Goal: Information Seeking & Learning: Learn about a topic

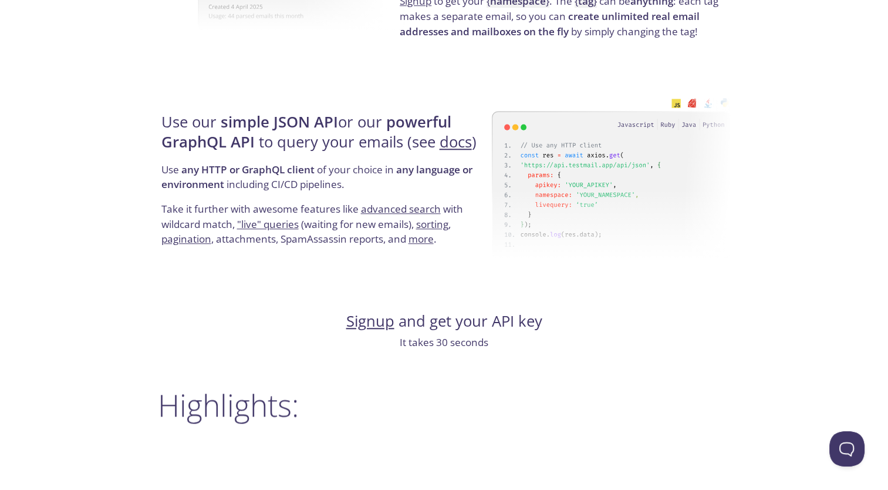
scroll to position [1057, 0]
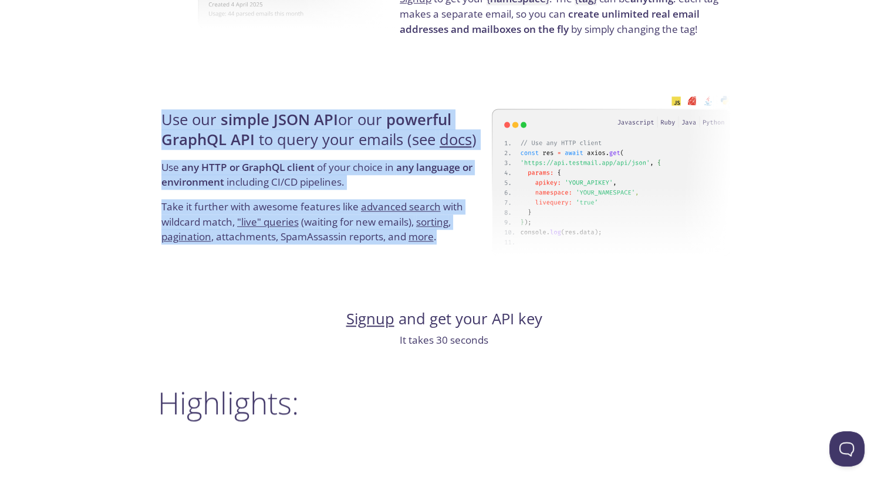
drag, startPoint x: 161, startPoint y: 114, endPoint x: 491, endPoint y: 258, distance: 359.9
click at [491, 258] on div "Use our simple JSON API or our powerful GraphQL API to query your emails (see d…" at bounding box center [325, 177] width 334 height 189
drag, startPoint x: 491, startPoint y: 258, endPoint x: 690, endPoint y: 269, distance: 199.9
click at [688, 269] on div at bounding box center [611, 177] width 239 height 189
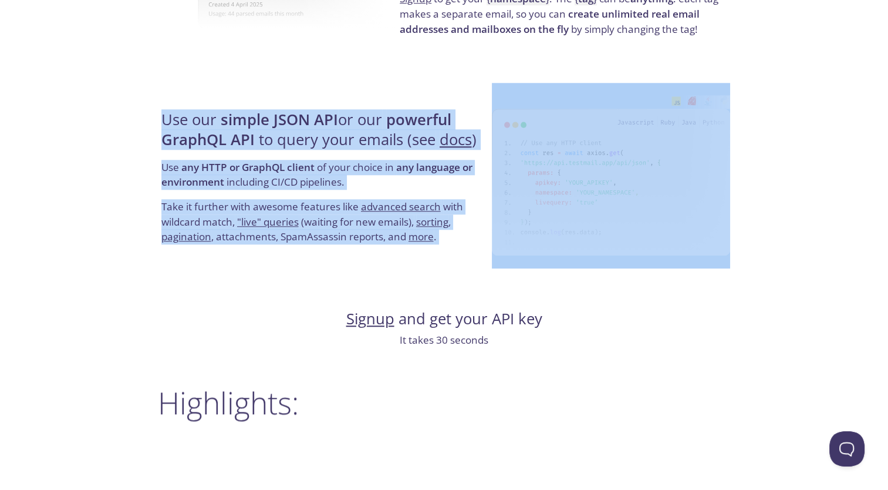
drag, startPoint x: 715, startPoint y: 269, endPoint x: 104, endPoint y: 129, distance: 626.9
click at [104, 129] on div "testmail .app Product Pricing Docs Blog Signup Signin Simple email testing Love…" at bounding box center [444, 335] width 888 height 2760
drag, startPoint x: 104, startPoint y: 129, endPoint x: 96, endPoint y: 133, distance: 8.4
click at [96, 133] on div "testmail .app Product Pricing Docs Blog Signup Signin Simple email testing Love…" at bounding box center [444, 335] width 888 height 2760
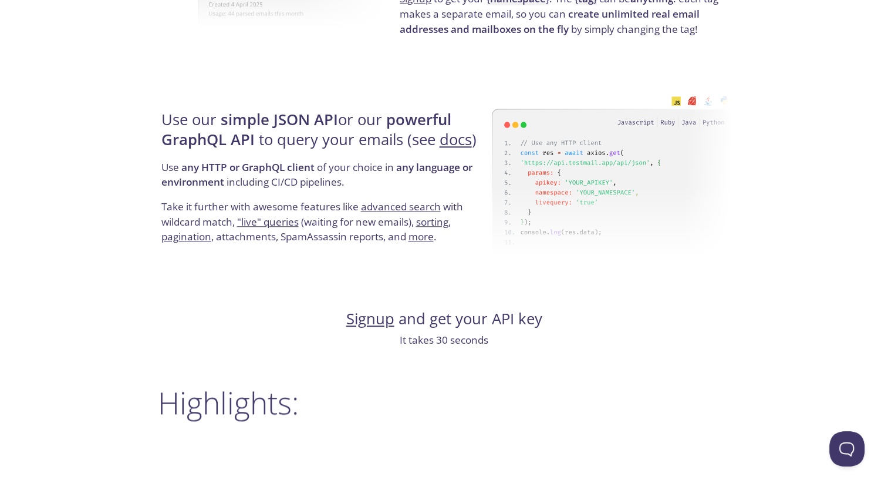
click at [764, 161] on div "testmail .app Product Pricing Docs Blog Signup Signin Simple email testing Love…" at bounding box center [444, 335] width 888 height 2760
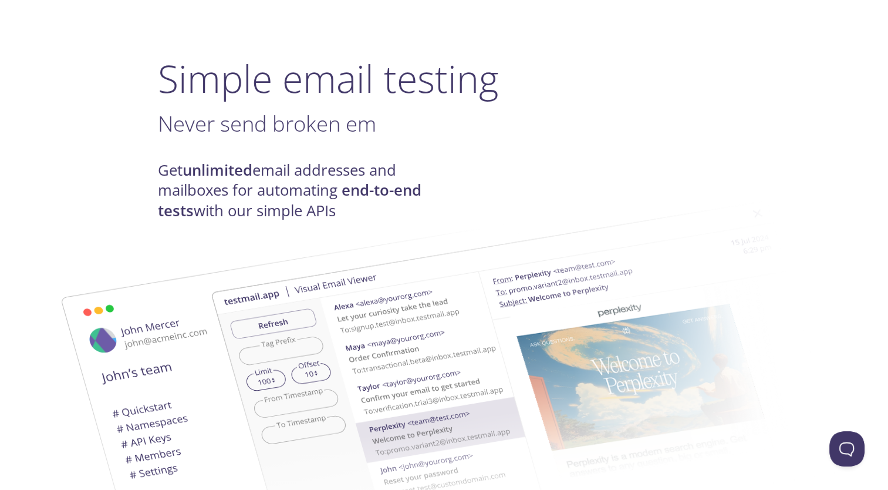
scroll to position [0, 0]
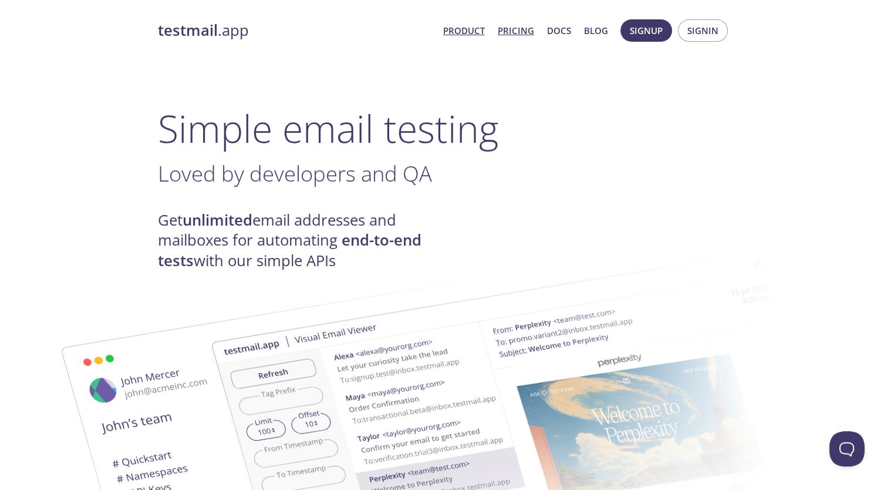
click at [519, 32] on link "Pricing" at bounding box center [516, 30] width 36 height 15
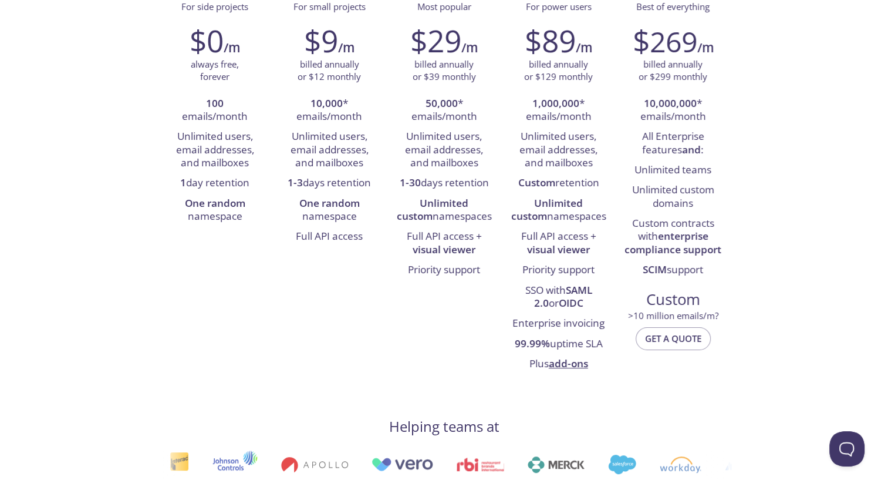
scroll to position [176, 0]
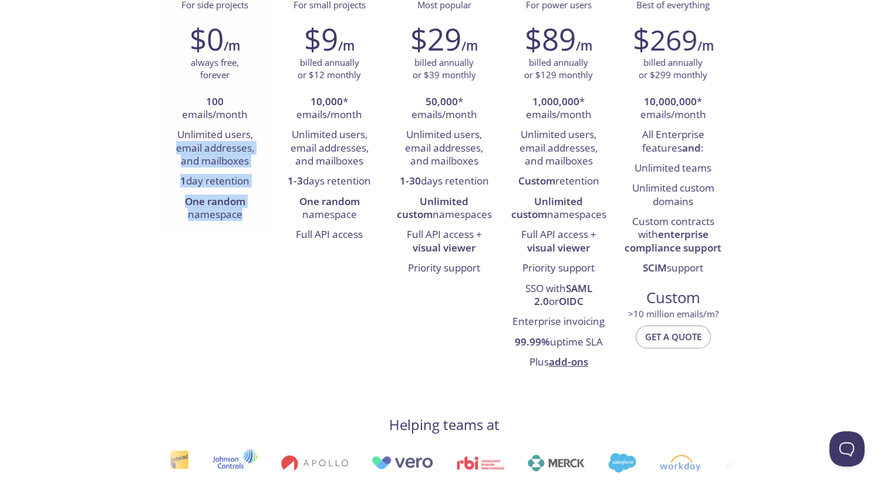
drag, startPoint x: 169, startPoint y: 146, endPoint x: 249, endPoint y: 224, distance: 112.5
click at [249, 224] on div "$0 /m always free, forever 100 emails/month Unlimited users, email addresses, a…" at bounding box center [215, 123] width 114 height 219
click at [249, 224] on li "One random namespace" at bounding box center [215, 208] width 97 height 33
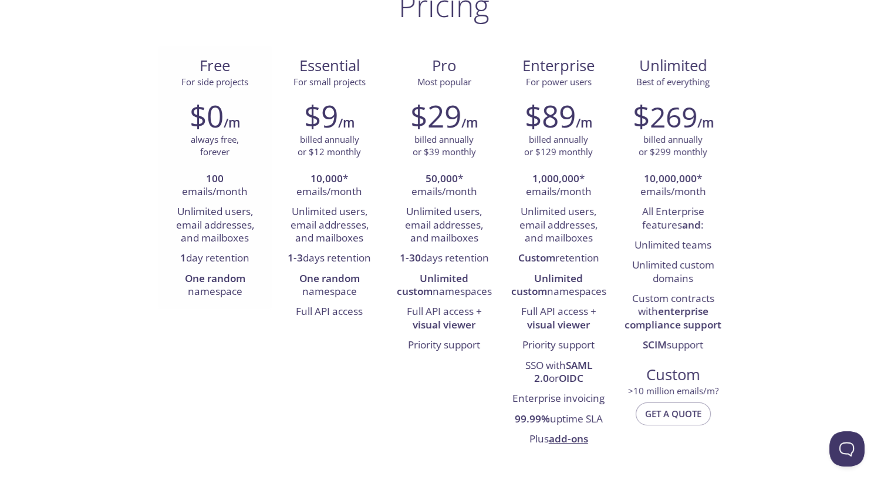
scroll to position [0, 0]
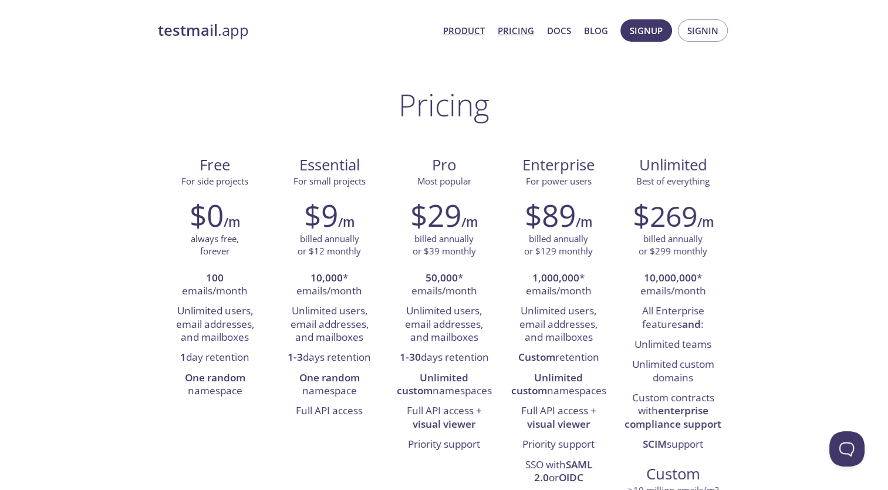
click at [473, 29] on link "Product" at bounding box center [464, 30] width 42 height 15
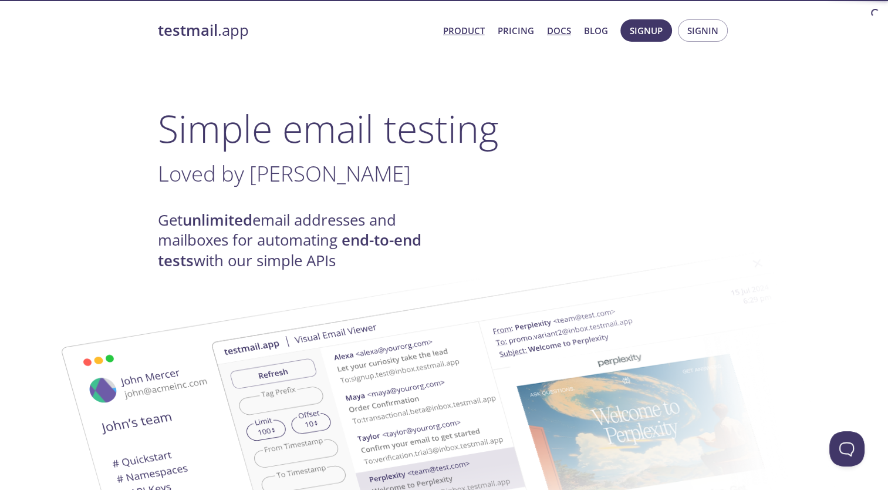
click at [567, 29] on link "Docs" at bounding box center [559, 30] width 24 height 15
